Goal: Task Accomplishment & Management: Manage account settings

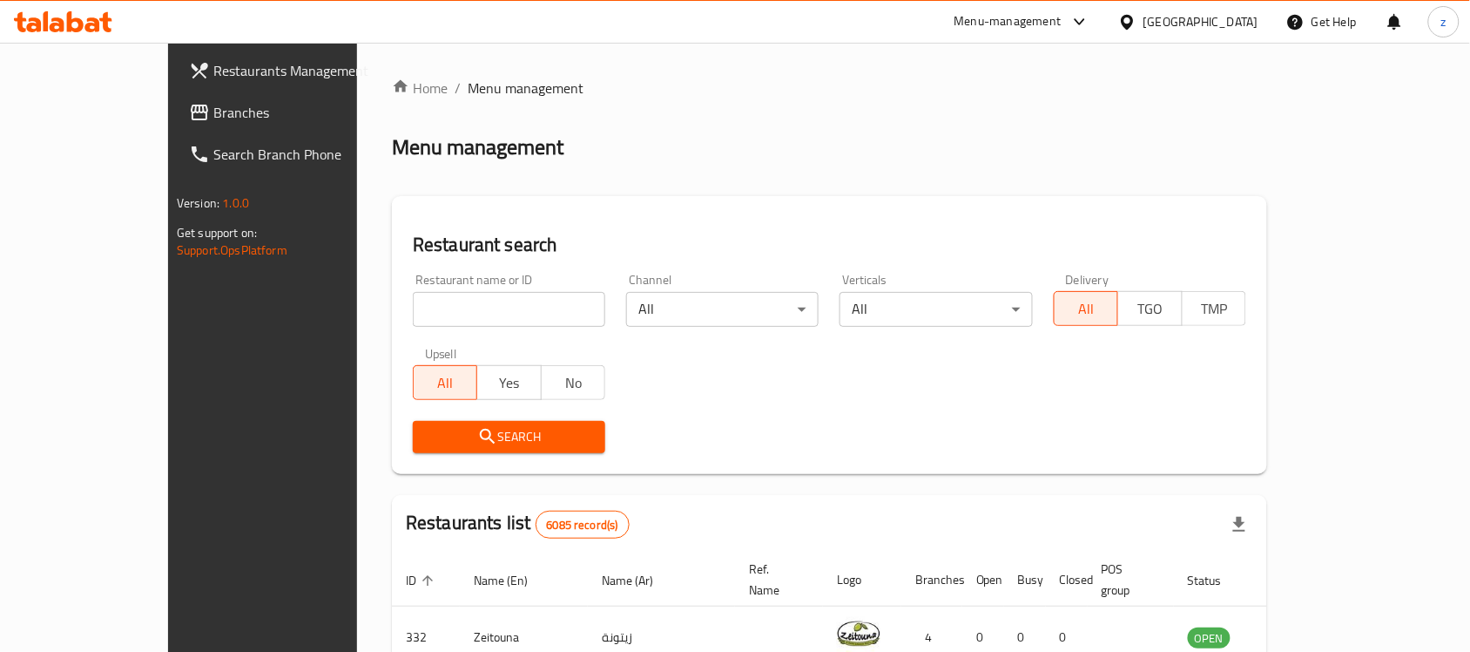
click at [213, 118] on span "Branches" at bounding box center [306, 112] width 186 height 21
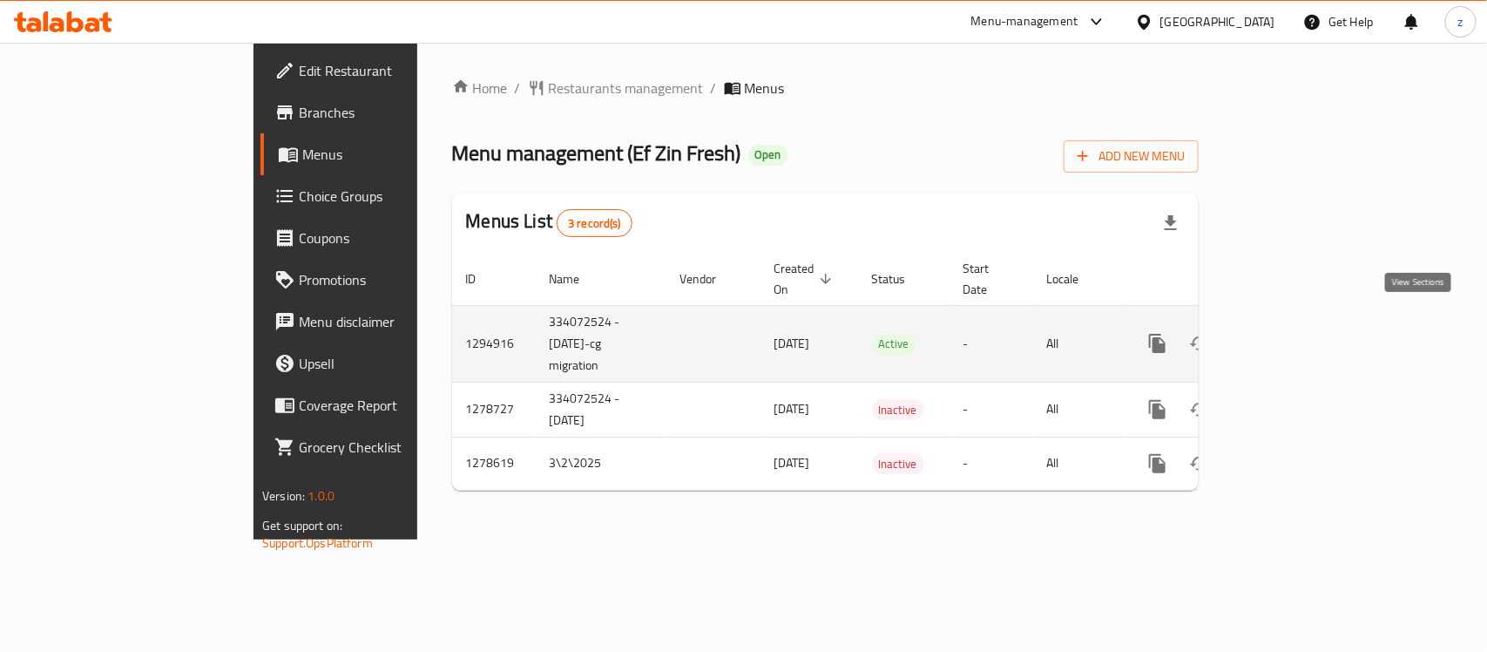
click at [1304, 322] on link "enhanced table" at bounding box center [1283, 343] width 42 height 42
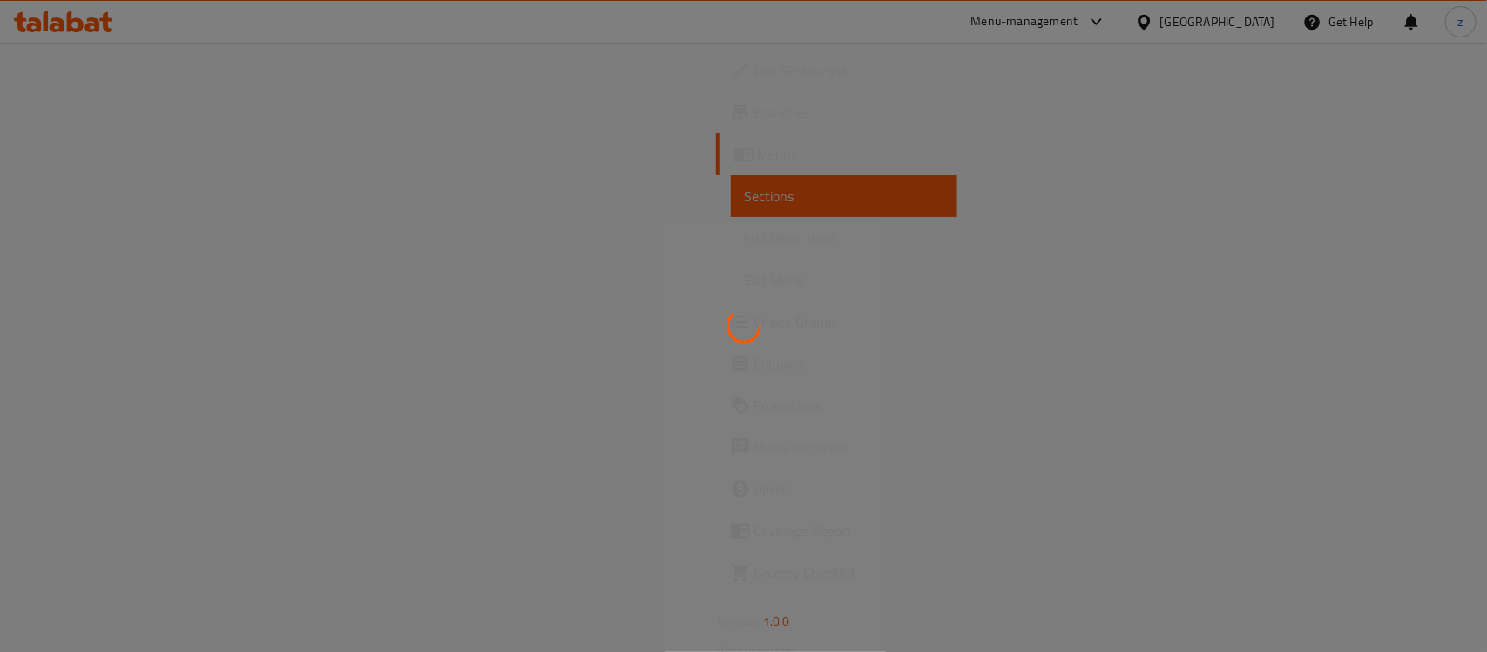
click at [180, 306] on div at bounding box center [743, 326] width 1487 height 652
click at [90, 13] on div at bounding box center [743, 326] width 1487 height 652
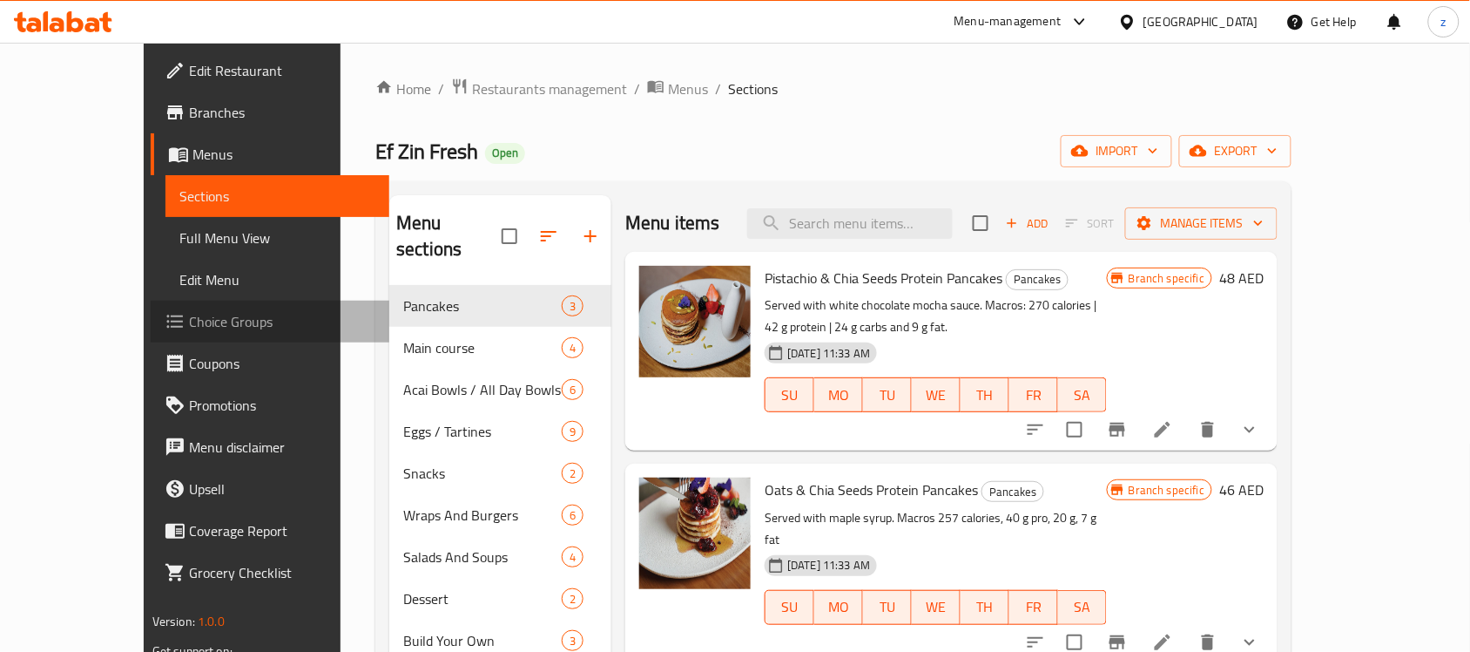
click at [189, 321] on span "Choice Groups" at bounding box center [282, 321] width 186 height 21
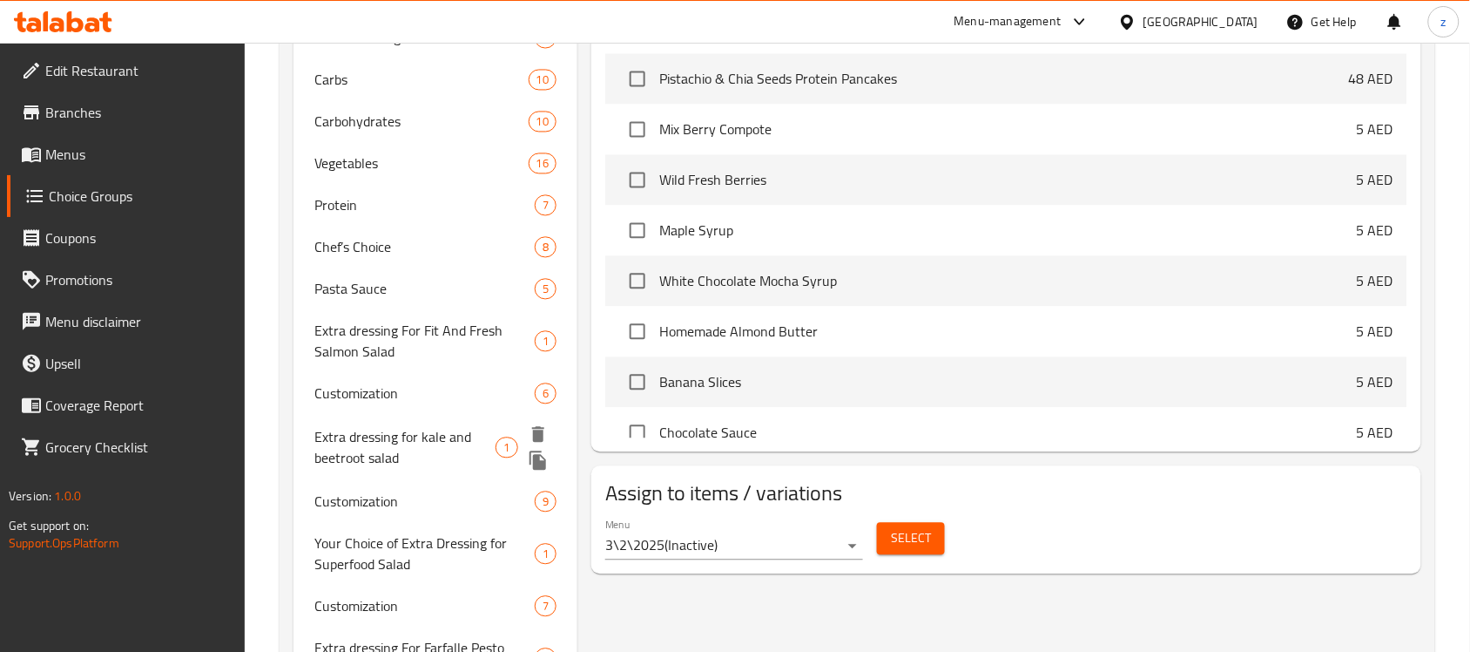
scroll to position [998, 0]
click at [492, 242] on span "8" at bounding box center [493, 248] width 20 height 17
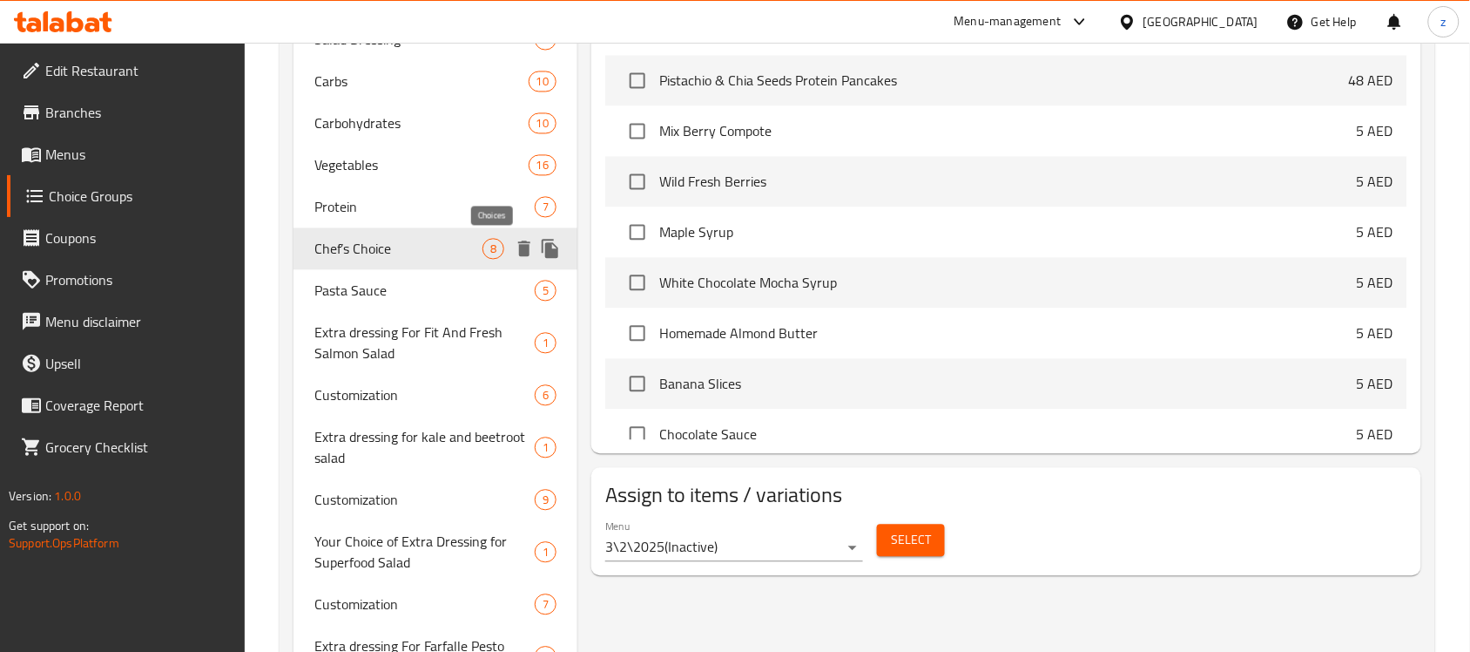
type input "Chef’s Choice"
type input "إضافات مميزة من اختيار الشيف"
type input "1"
type input "8"
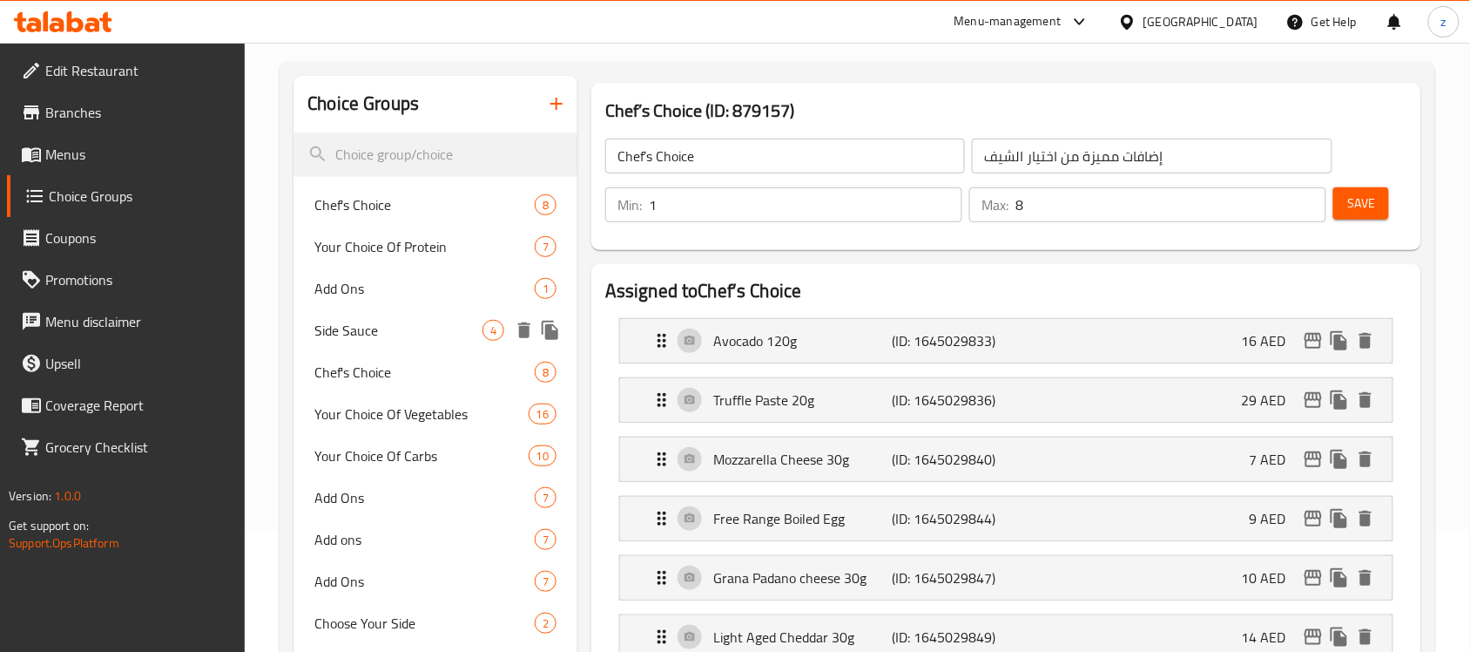
scroll to position [0, 0]
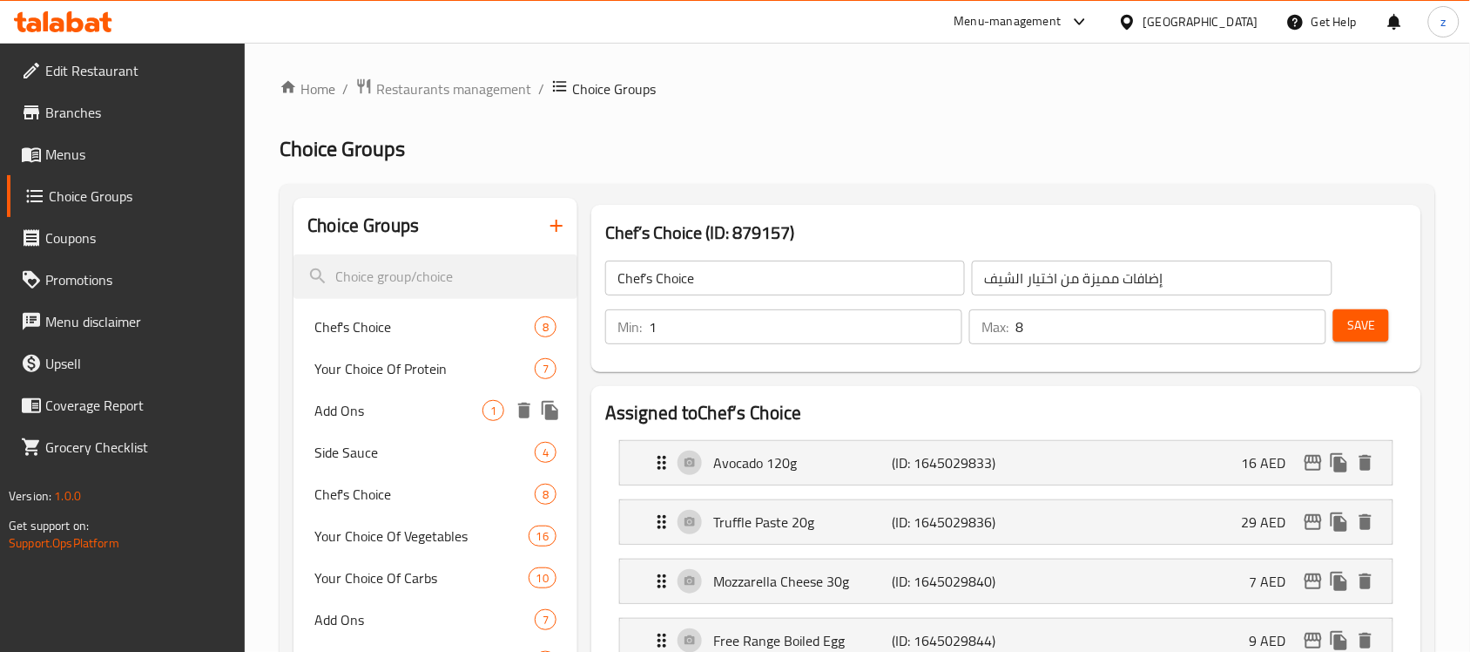
click at [376, 409] on span "Add Ons" at bounding box center [398, 410] width 168 height 21
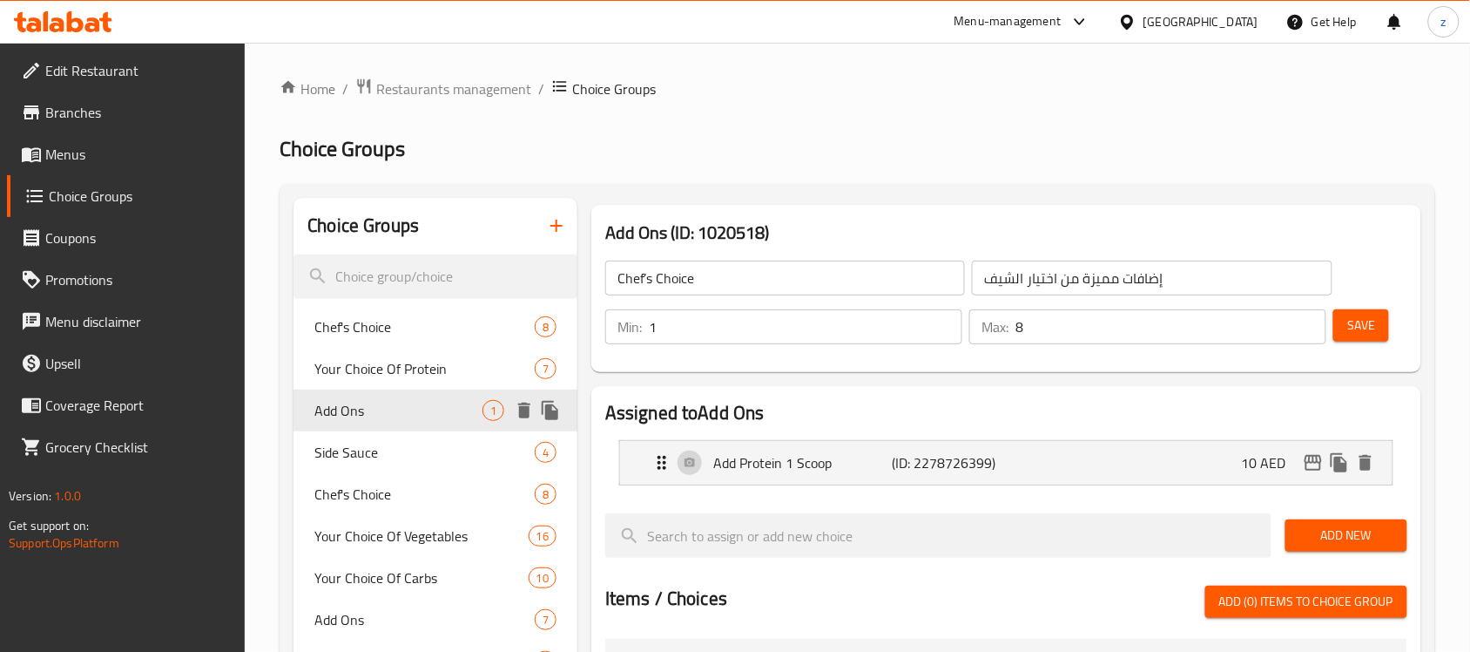
type input "Add Ons"
type input "اضافات"
type input "0"
type input "1"
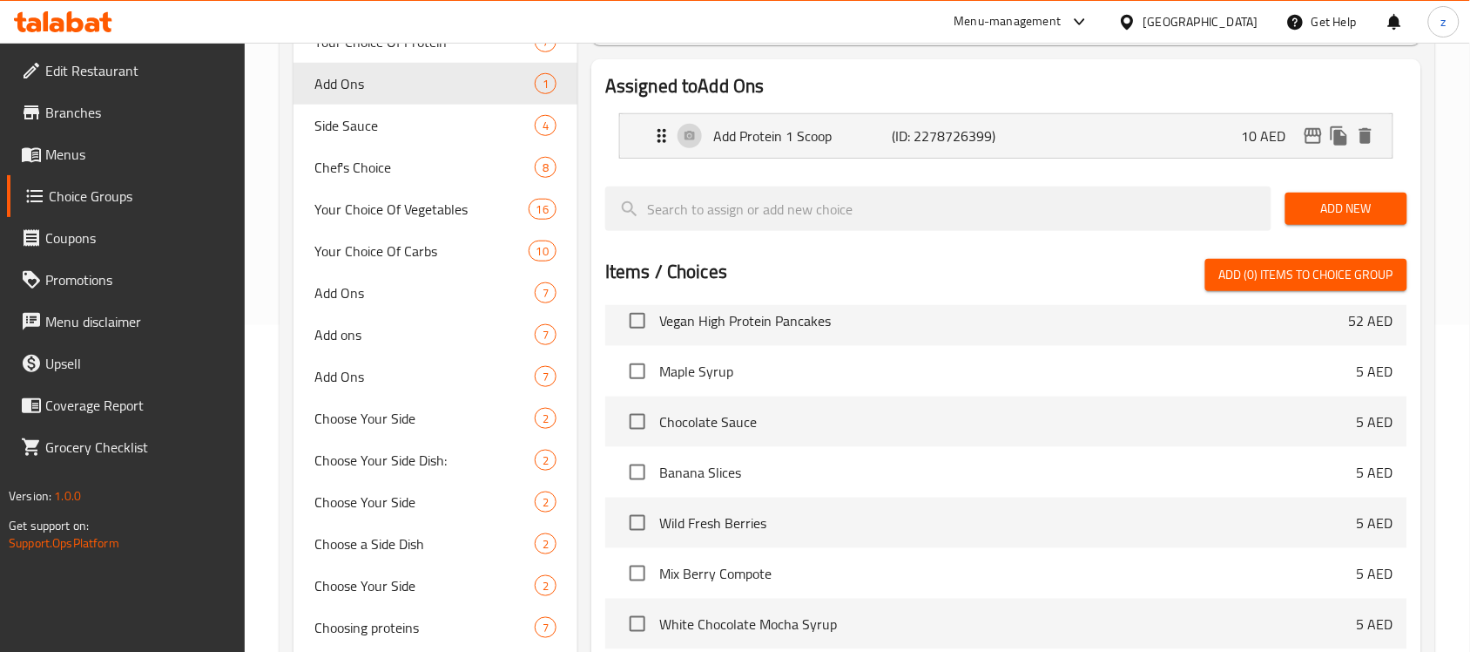
scroll to position [871, 0]
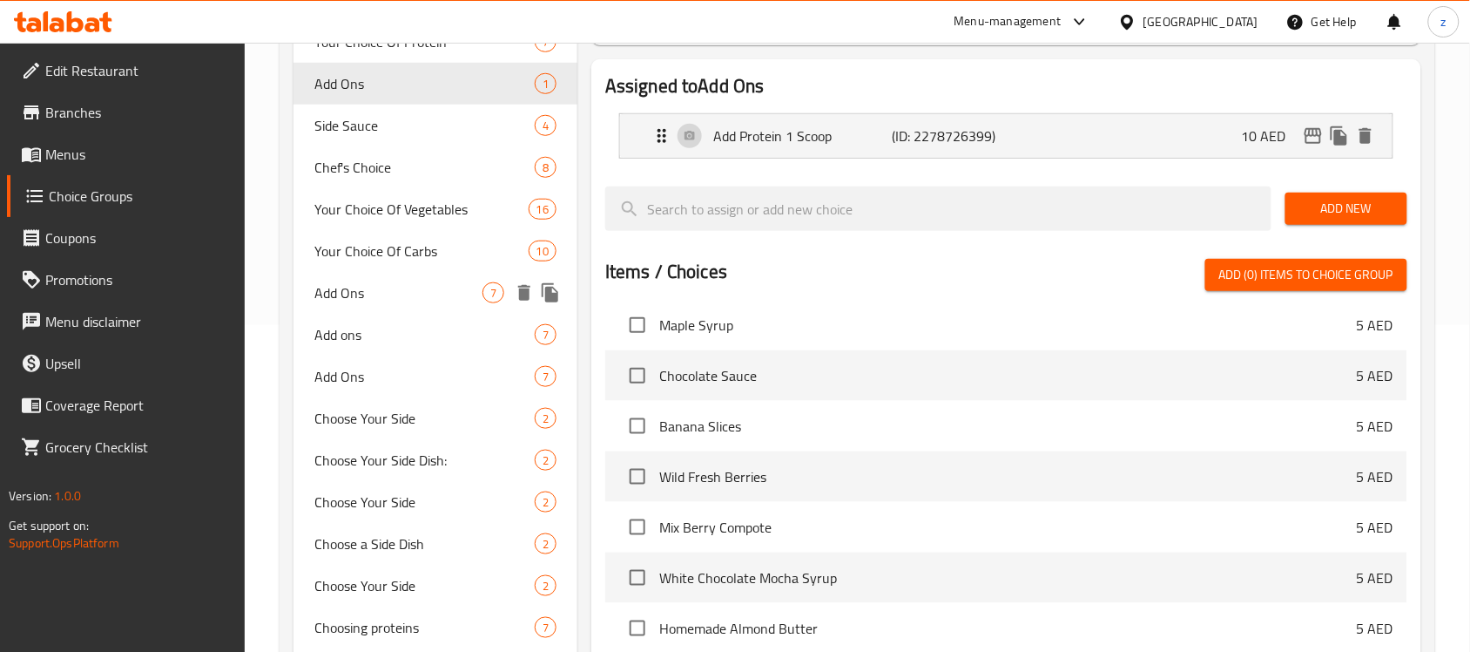
click at [351, 272] on div "Add Ons 7" at bounding box center [436, 293] width 284 height 42
type input "إضافات"
type input "7"
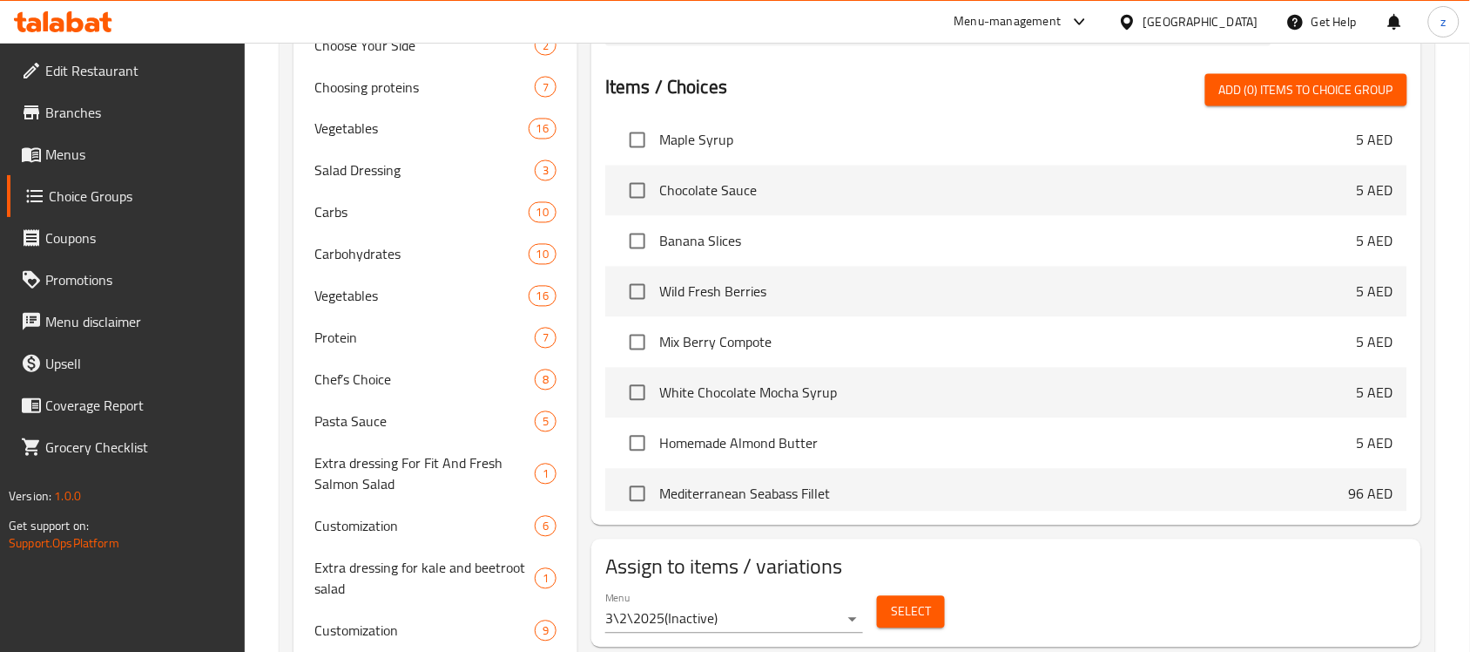
scroll to position [762, 0]
